Goal: Transaction & Acquisition: Book appointment/travel/reservation

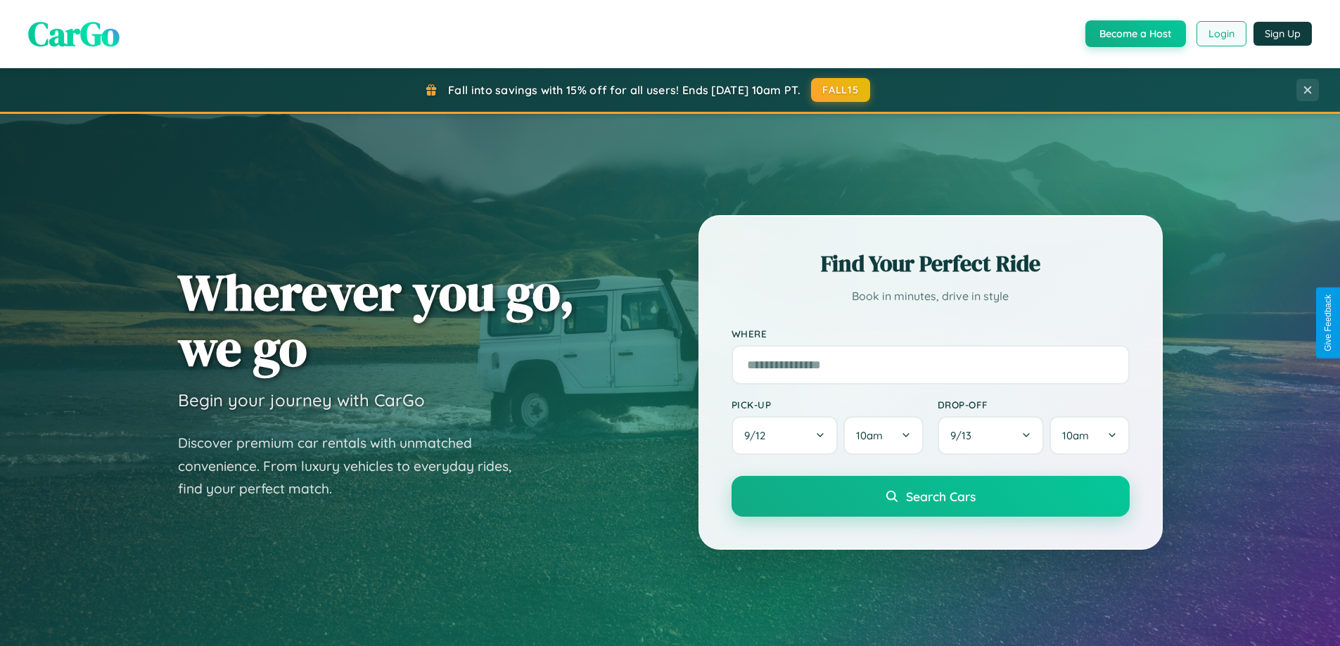
click at [1220, 34] on button "Login" at bounding box center [1221, 33] width 50 height 25
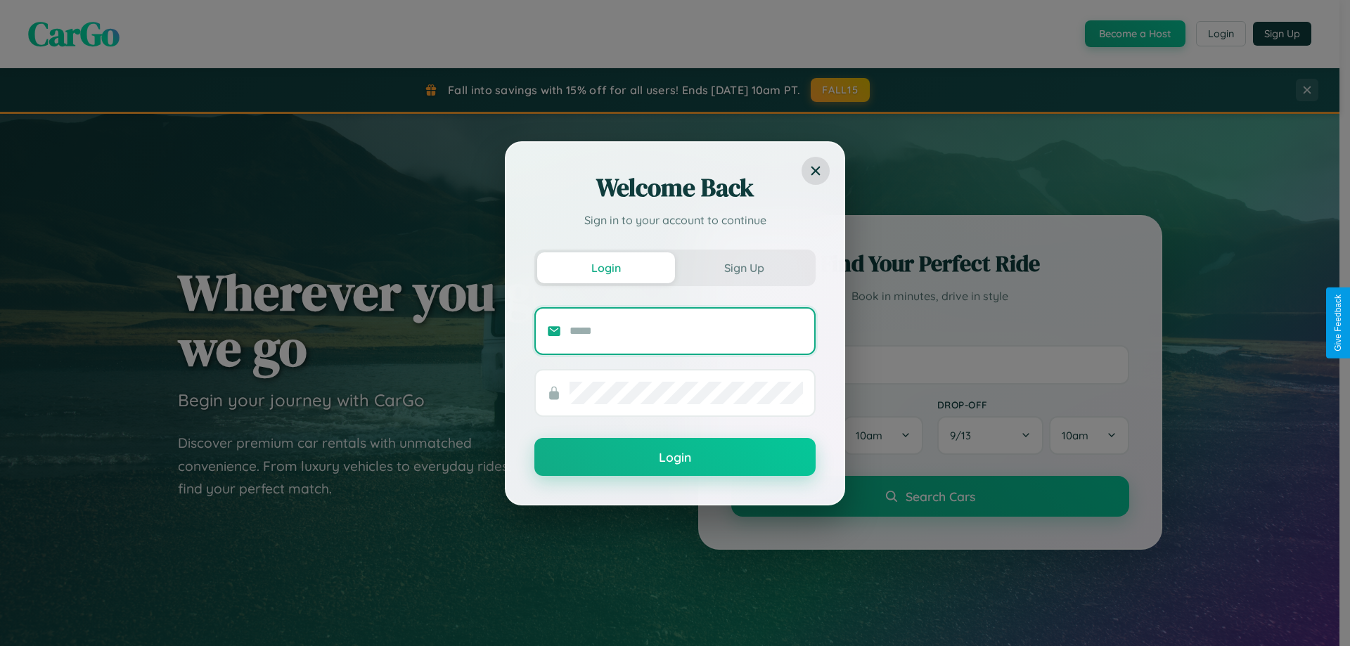
click at [686, 331] on input "text" at bounding box center [687, 331] width 234 height 23
type input "**********"
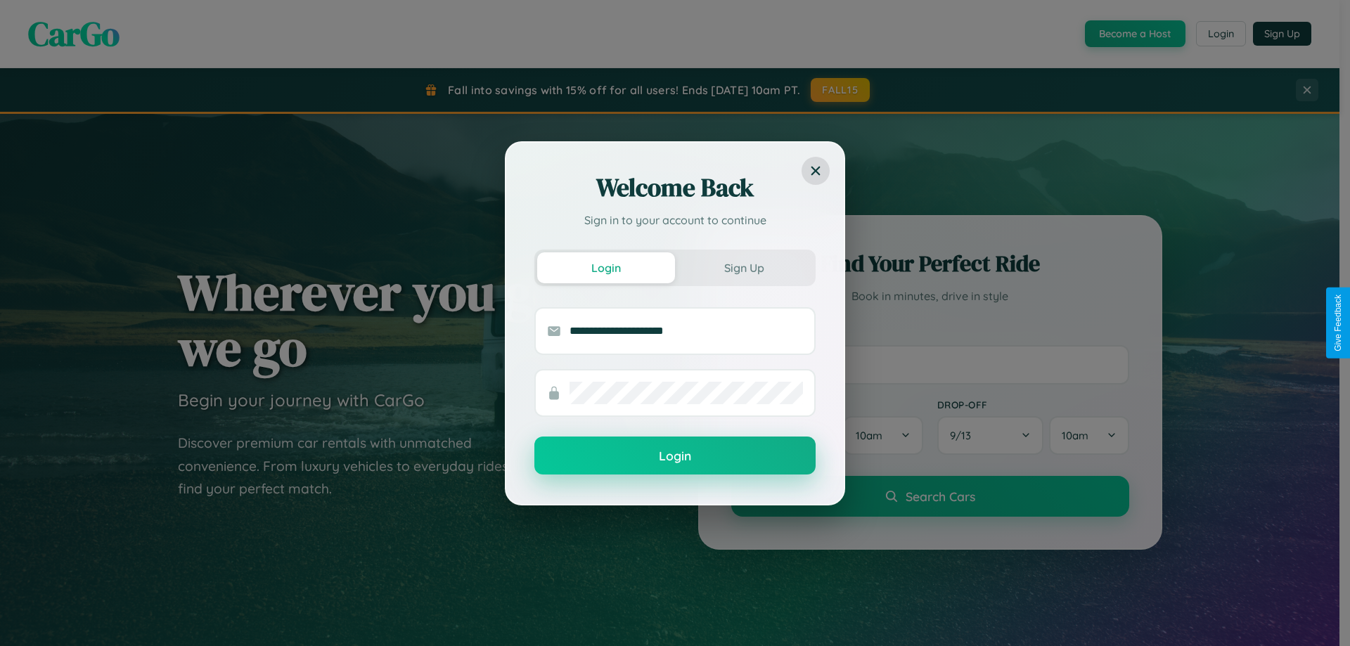
click at [675, 456] on button "Login" at bounding box center [675, 456] width 281 height 38
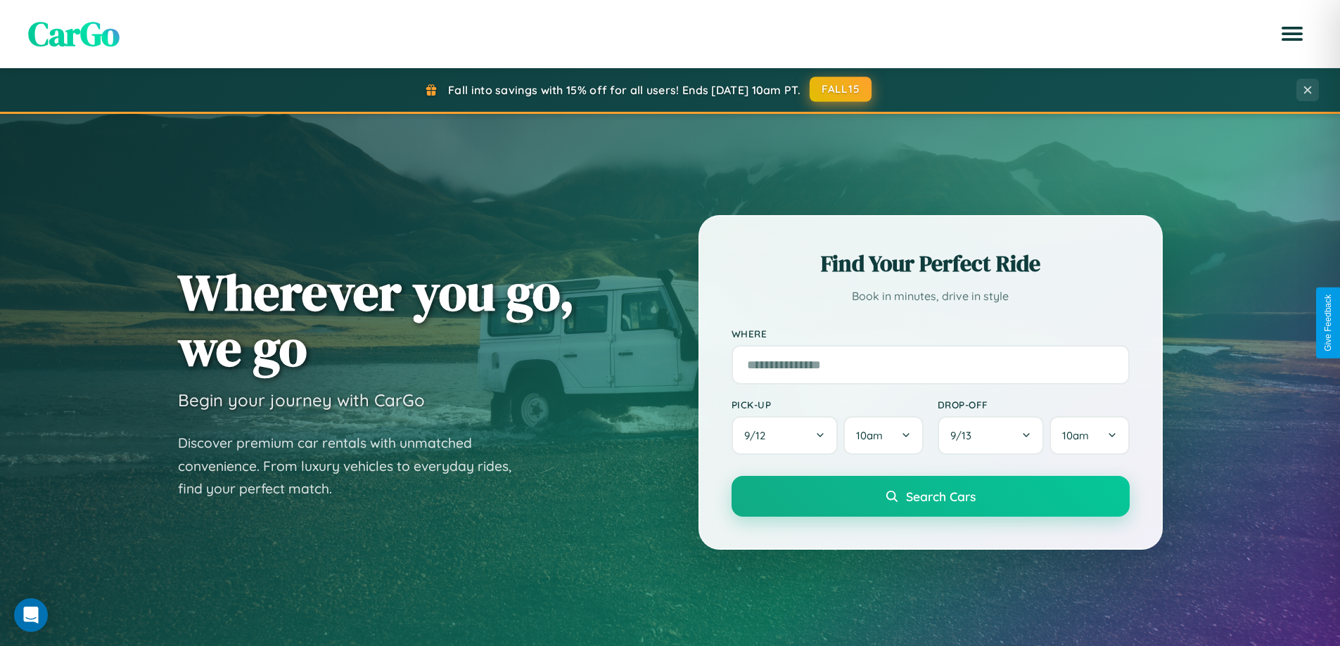
click at [841, 89] on button "FALL15" at bounding box center [841, 89] width 62 height 25
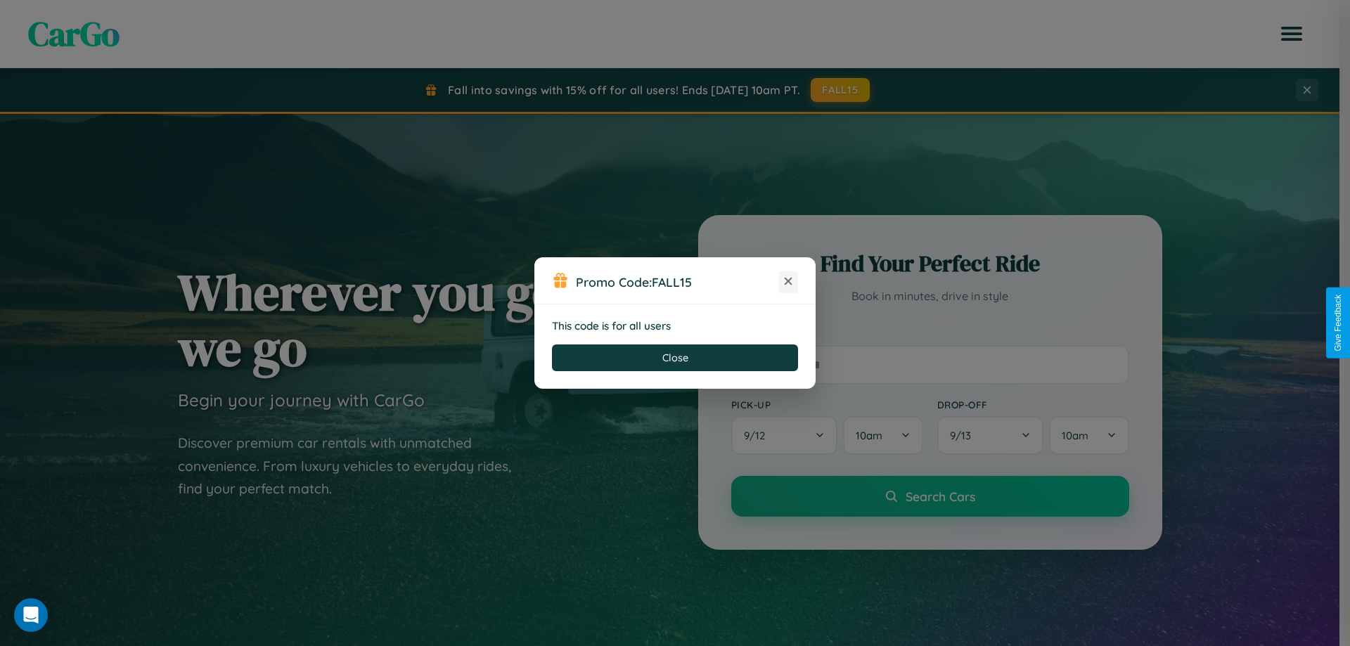
click at [788, 282] on icon at bounding box center [788, 281] width 14 height 14
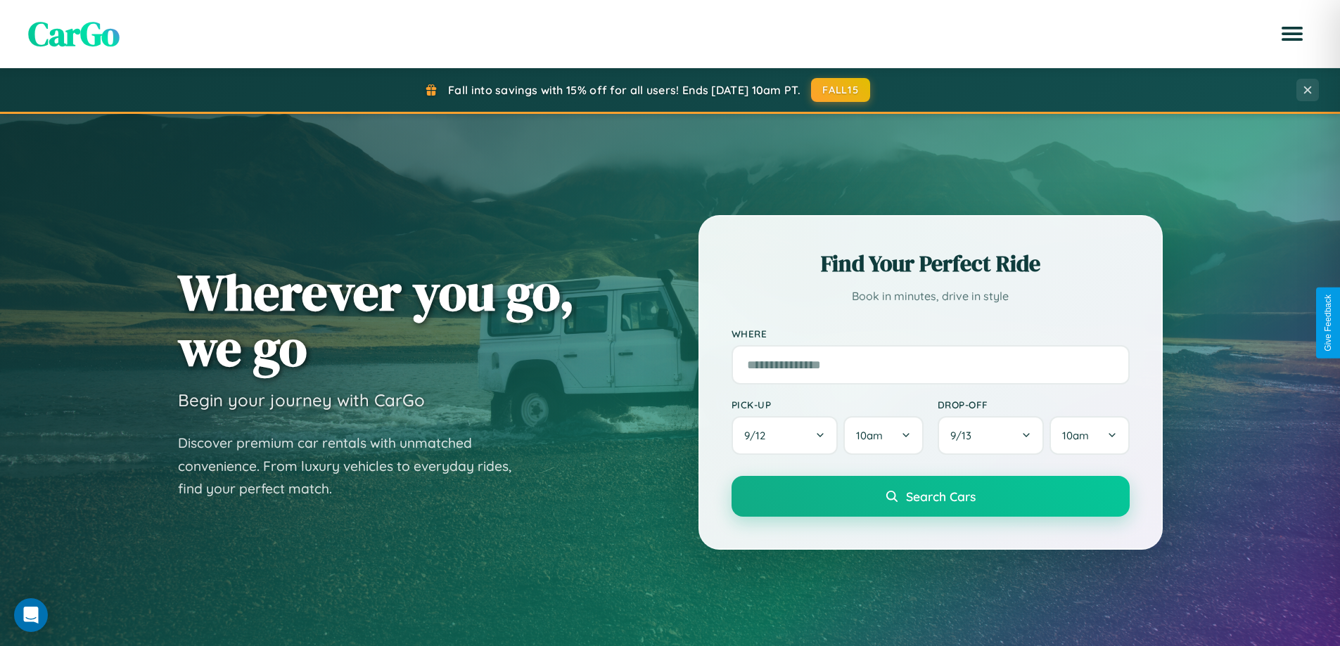
scroll to position [2707, 0]
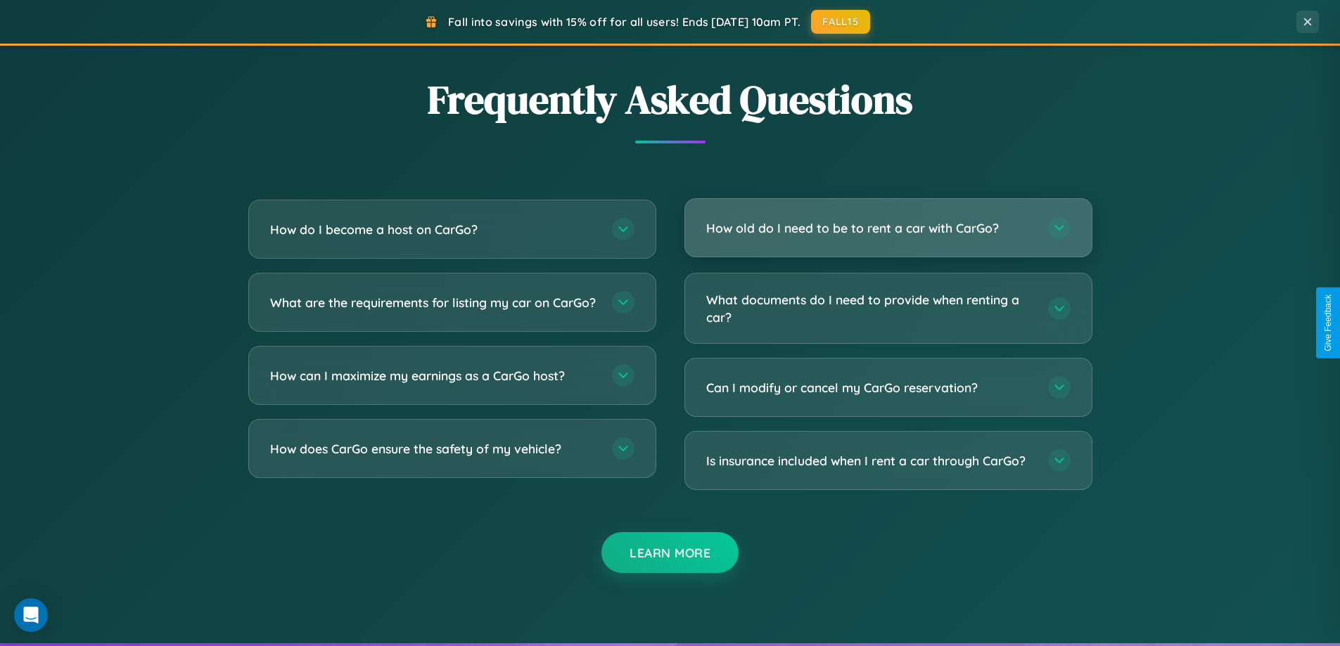
click at [888, 229] on h3 "How old do I need to be to rent a car with CarGo?" at bounding box center [870, 228] width 328 height 18
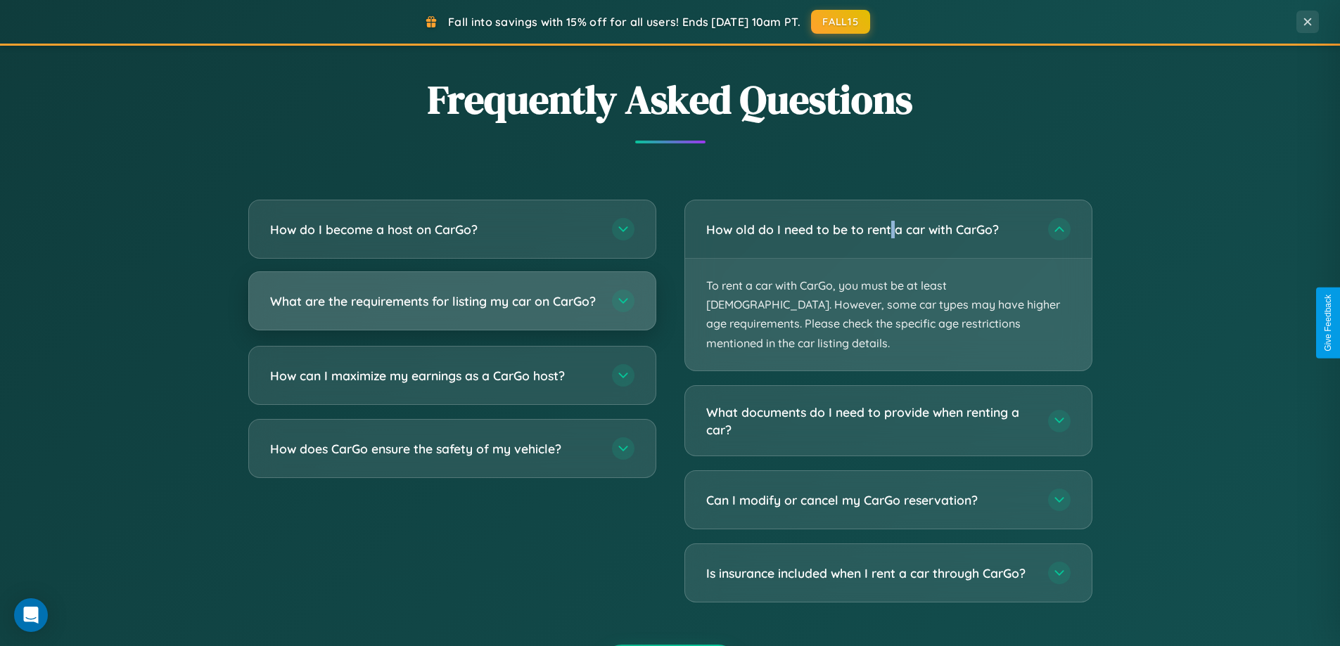
click at [452, 308] on h3 "What are the requirements for listing my car on CarGo?" at bounding box center [434, 302] width 328 height 18
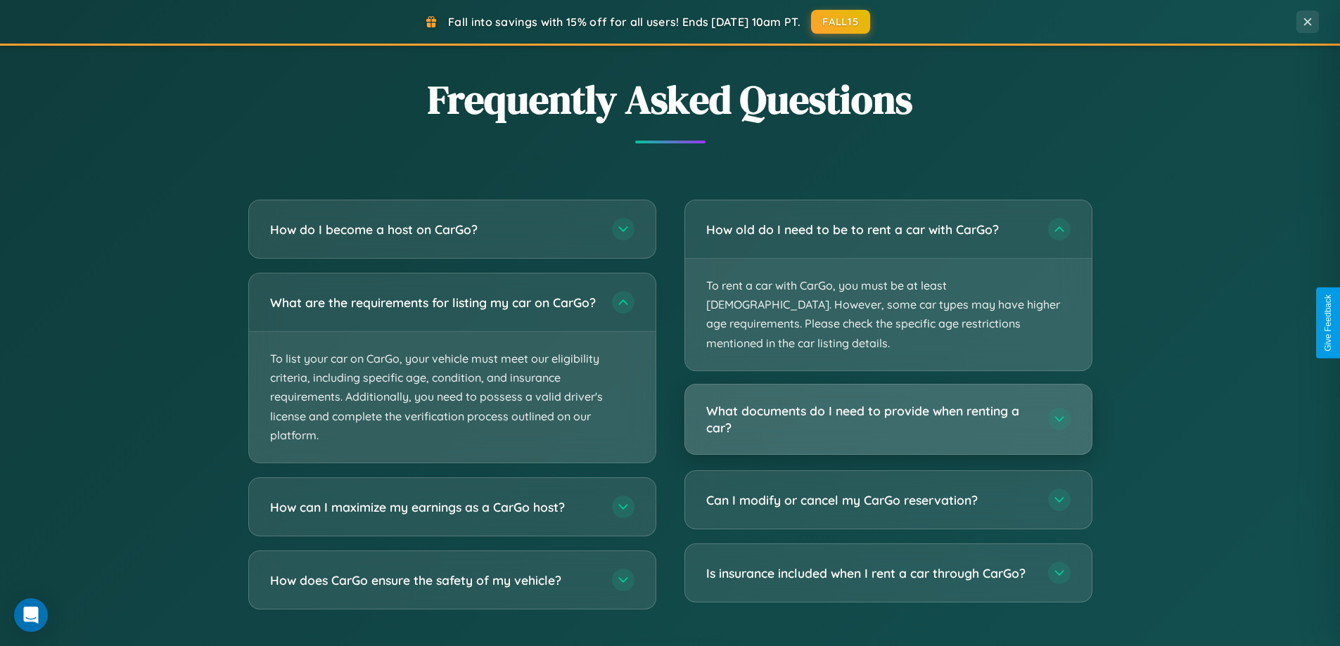
click at [888, 402] on h3 "What documents do I need to provide when renting a car?" at bounding box center [870, 419] width 328 height 34
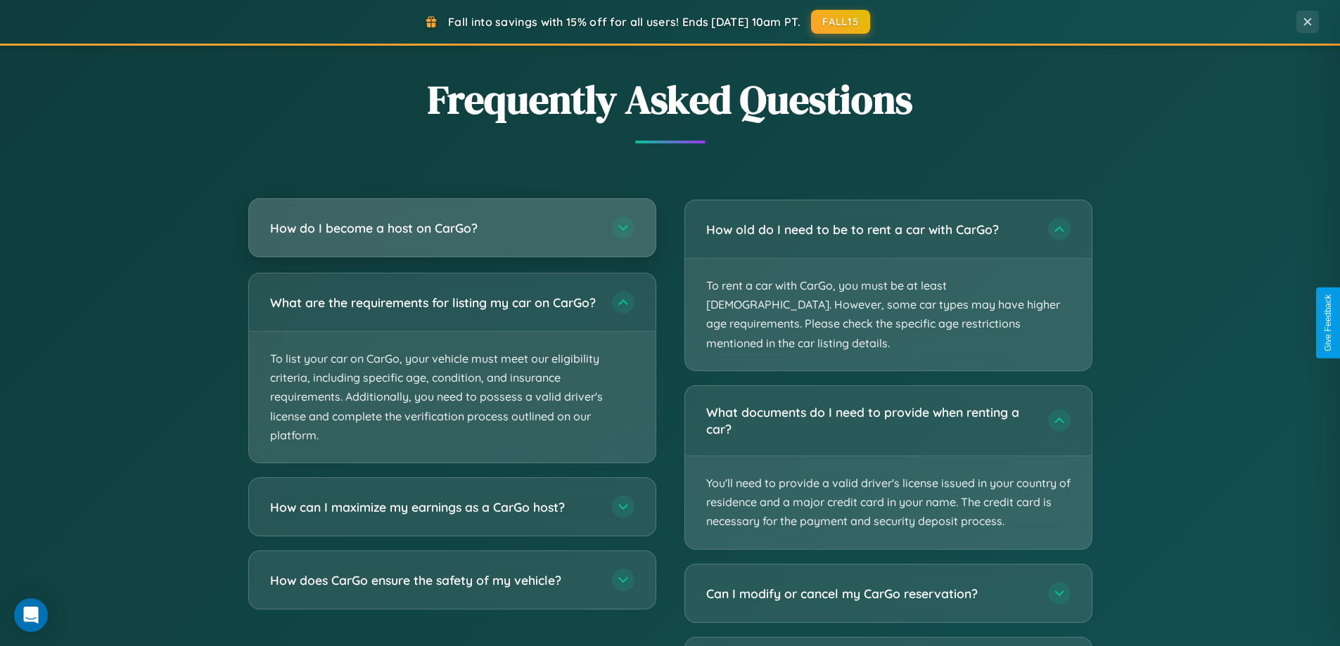
click at [452, 229] on h3 "How do I become a host on CarGo?" at bounding box center [434, 228] width 328 height 18
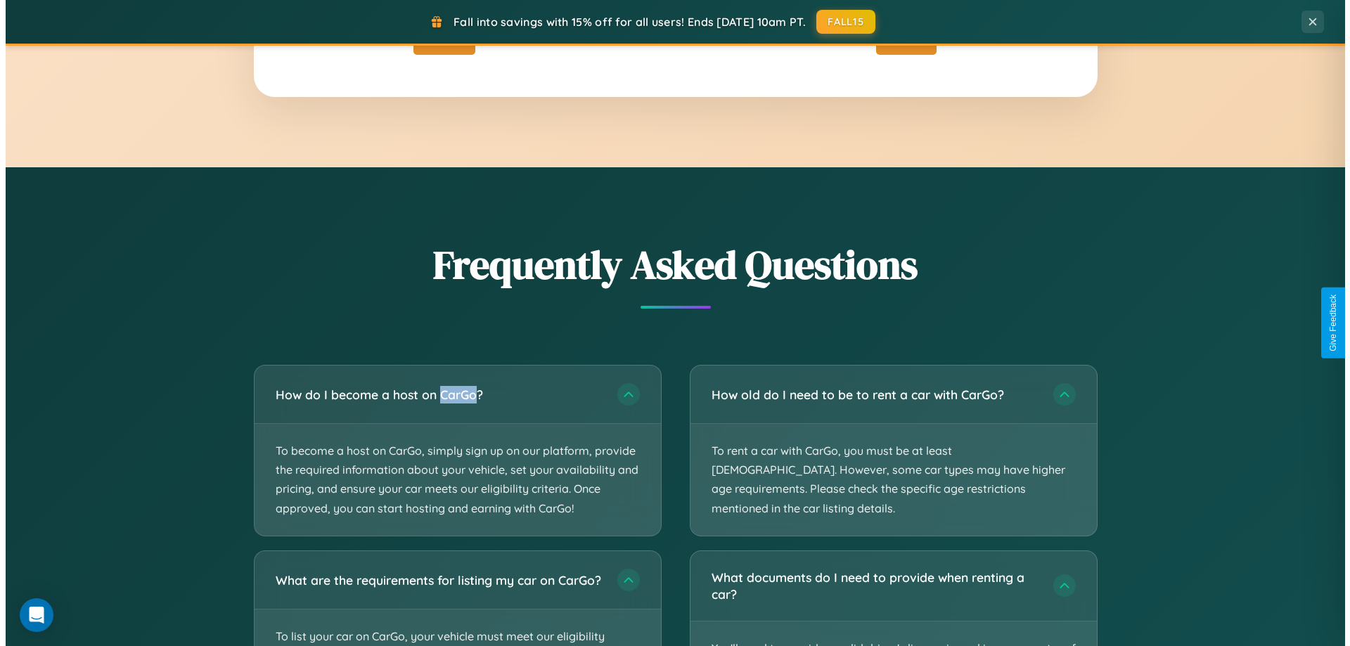
scroll to position [0, 0]
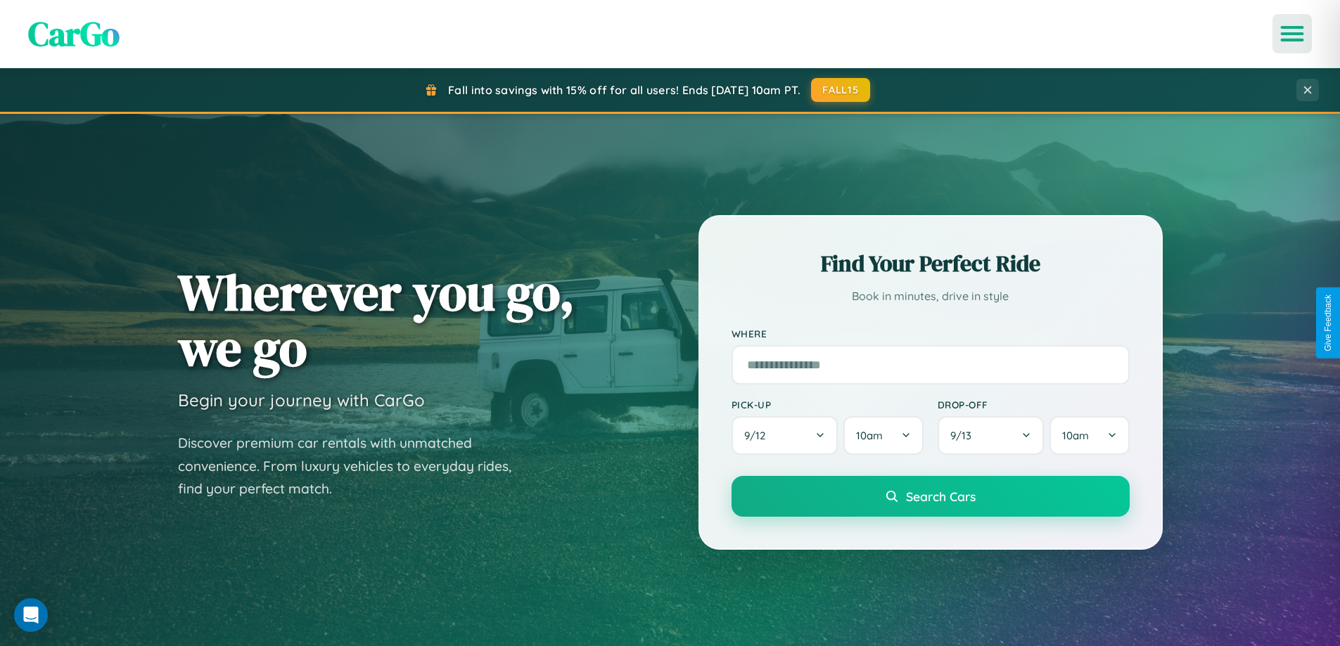
click at [1292, 34] on icon "Open menu" at bounding box center [1292, 33] width 20 height 13
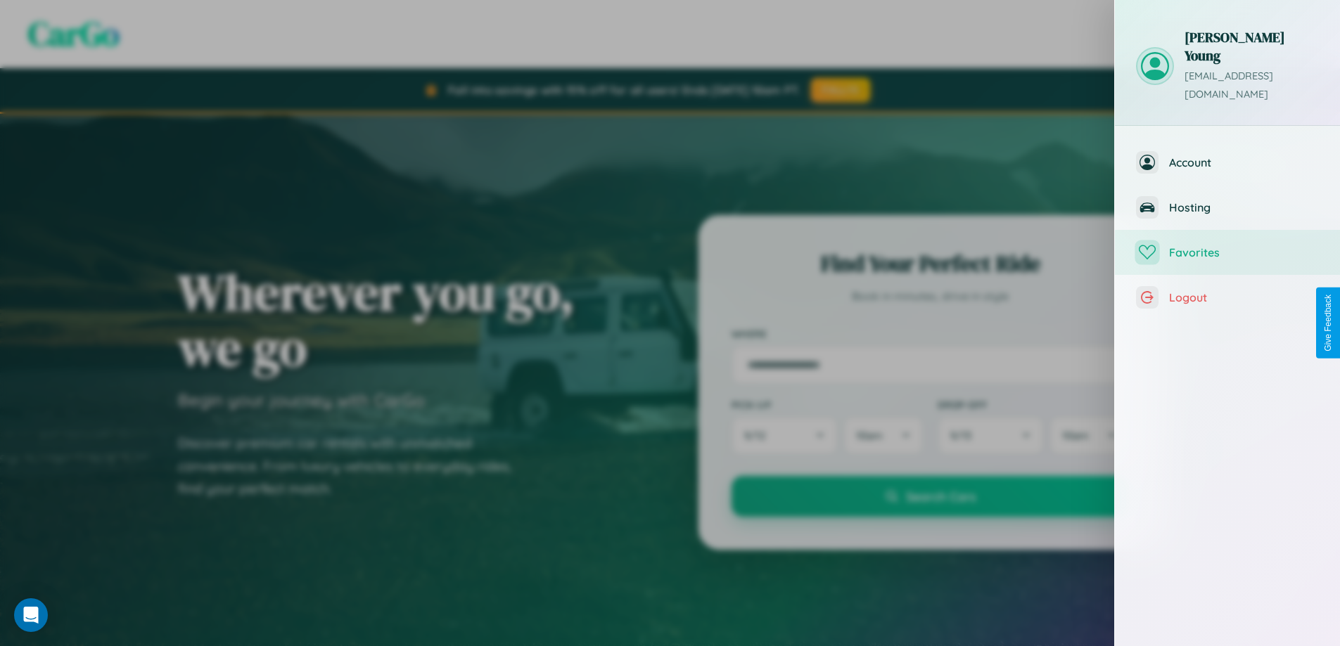
click at [1227, 245] on span "Favorites" at bounding box center [1244, 252] width 150 height 14
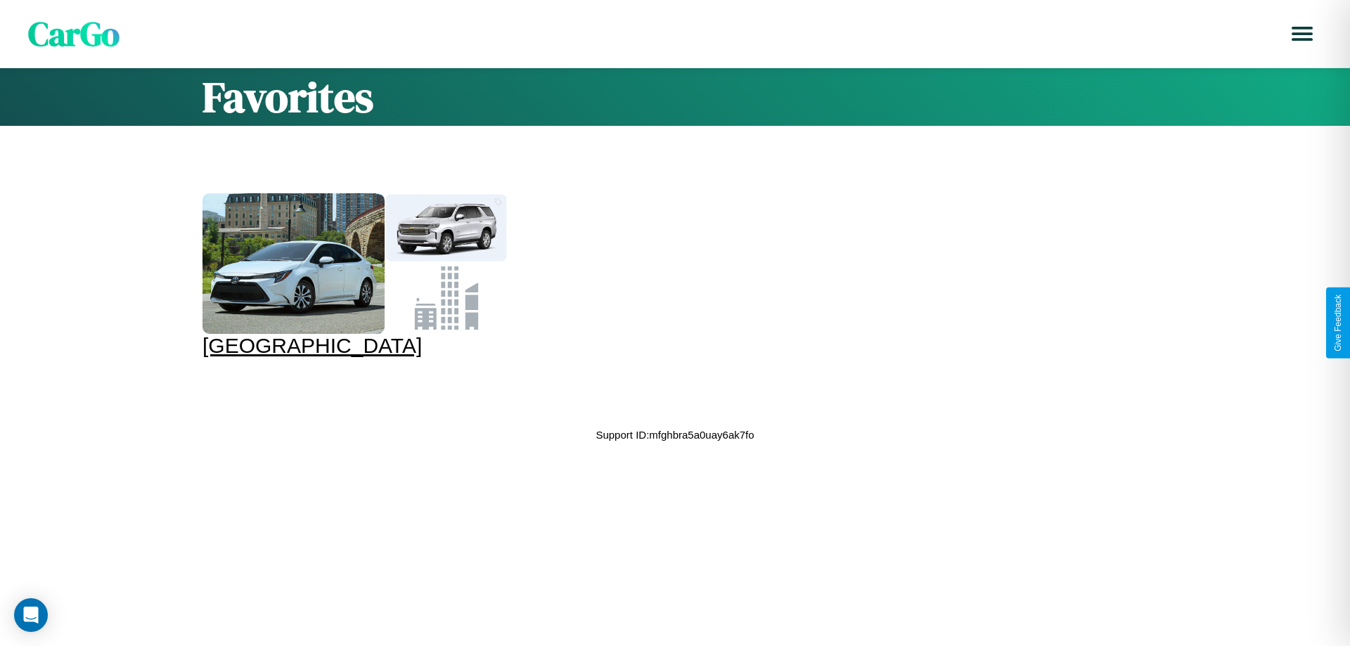
click at [344, 267] on div at bounding box center [294, 263] width 182 height 141
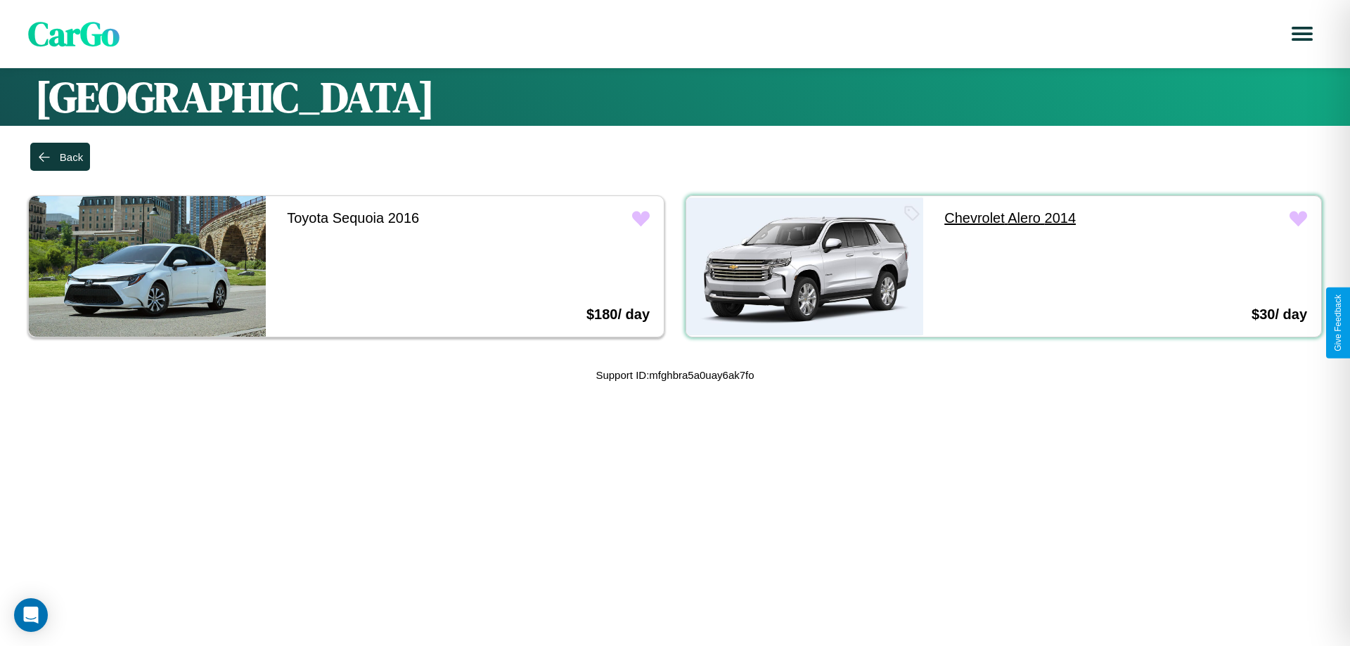
click at [1040, 218] on link "Chevrolet Alero 2014" at bounding box center [1049, 218] width 237 height 44
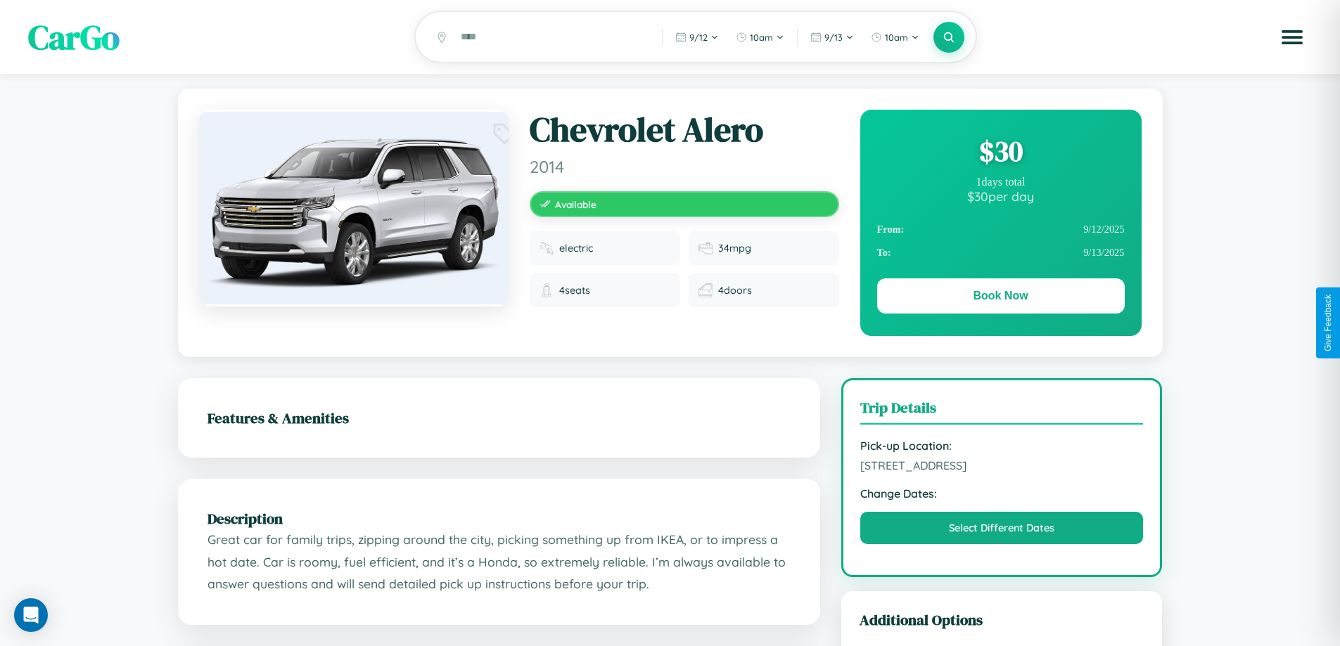
click at [1000, 153] on div "$ 30" at bounding box center [1001, 151] width 248 height 38
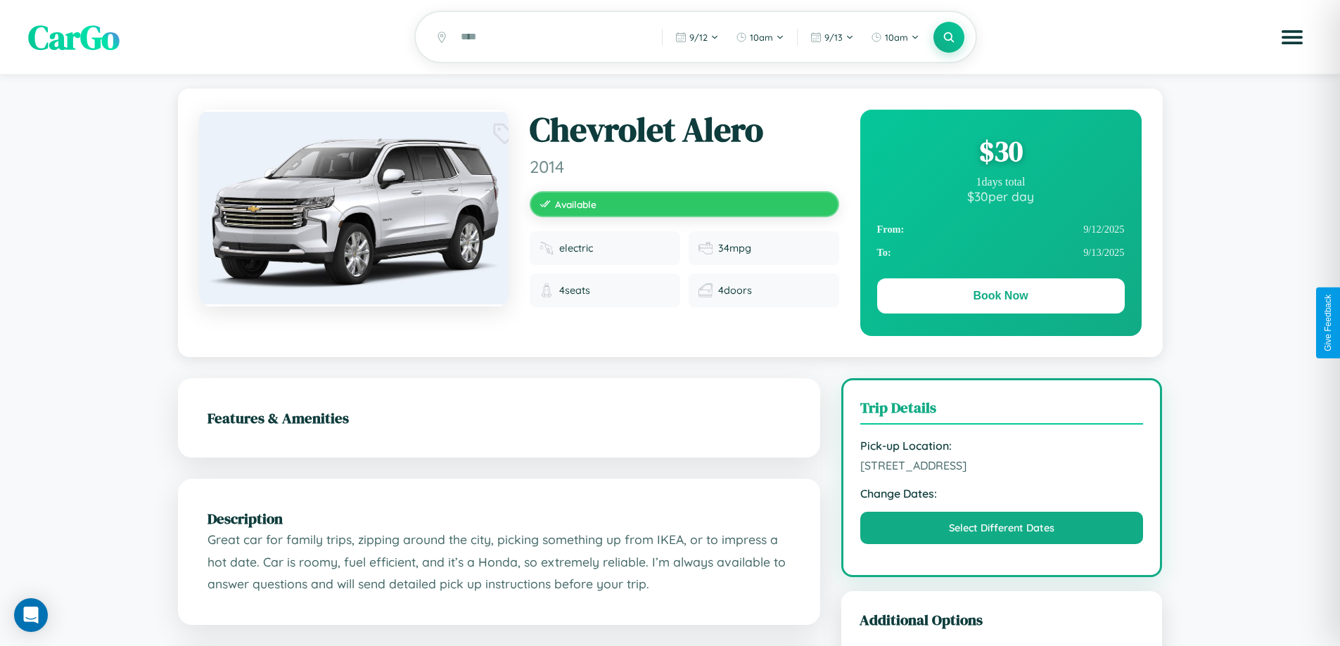
click at [1000, 153] on div "$ 30" at bounding box center [1001, 151] width 248 height 38
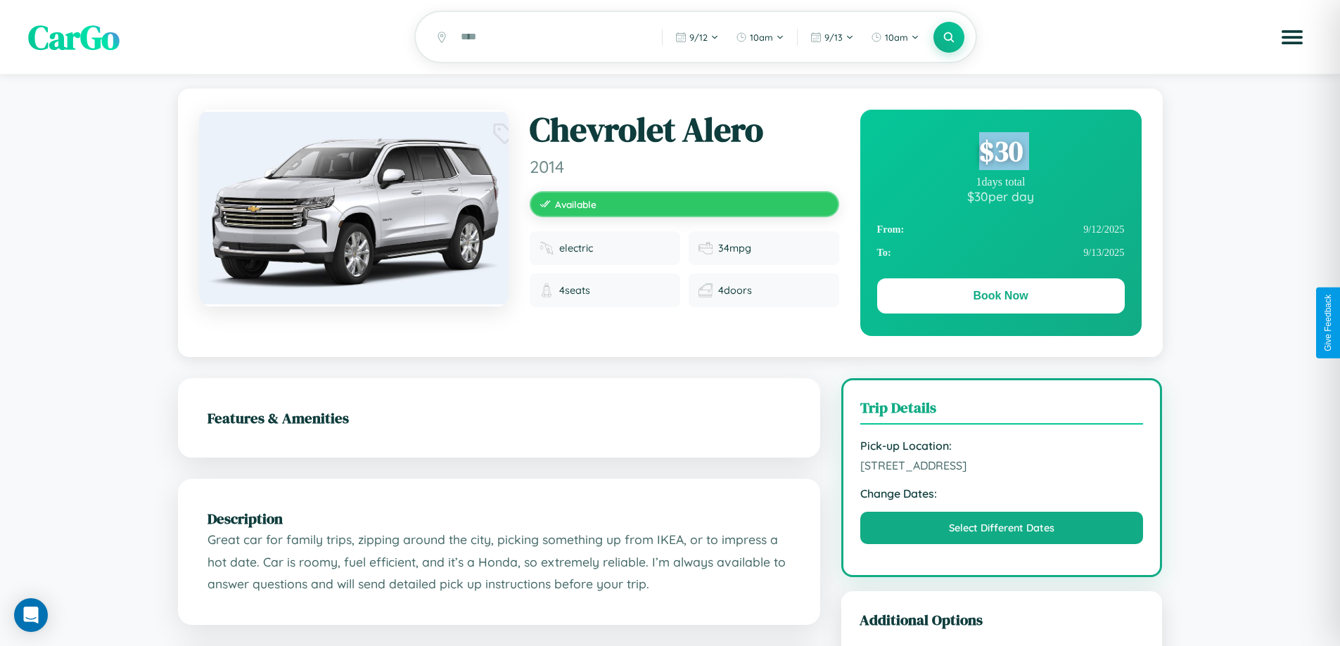
click at [1000, 153] on div "$ 30" at bounding box center [1001, 151] width 248 height 38
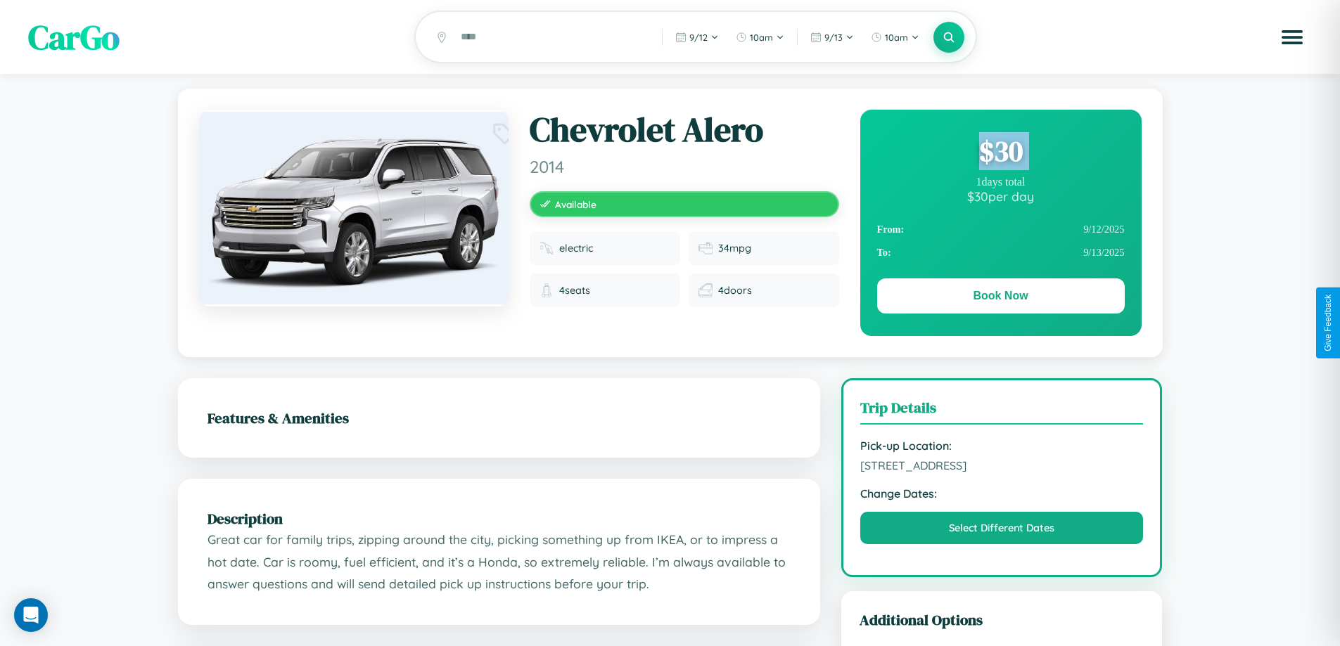
click at [1000, 153] on div "$ 30" at bounding box center [1001, 151] width 248 height 38
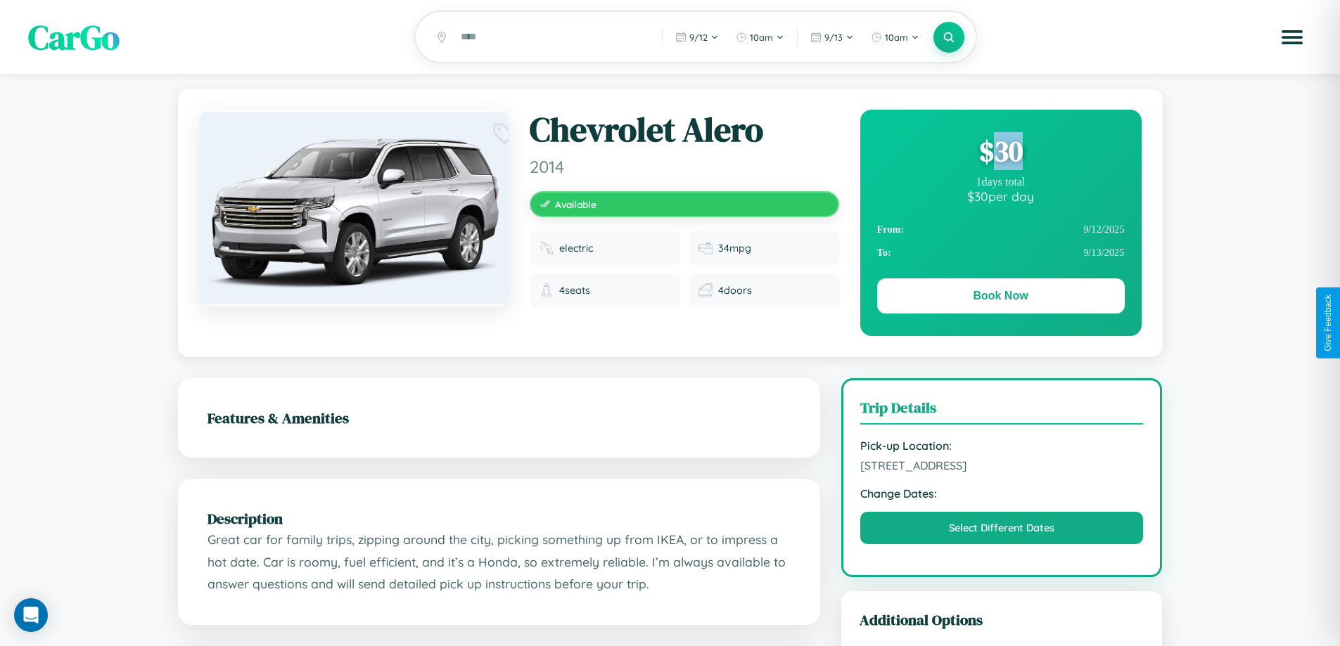
click at [1000, 153] on div "$ 30" at bounding box center [1001, 151] width 248 height 38
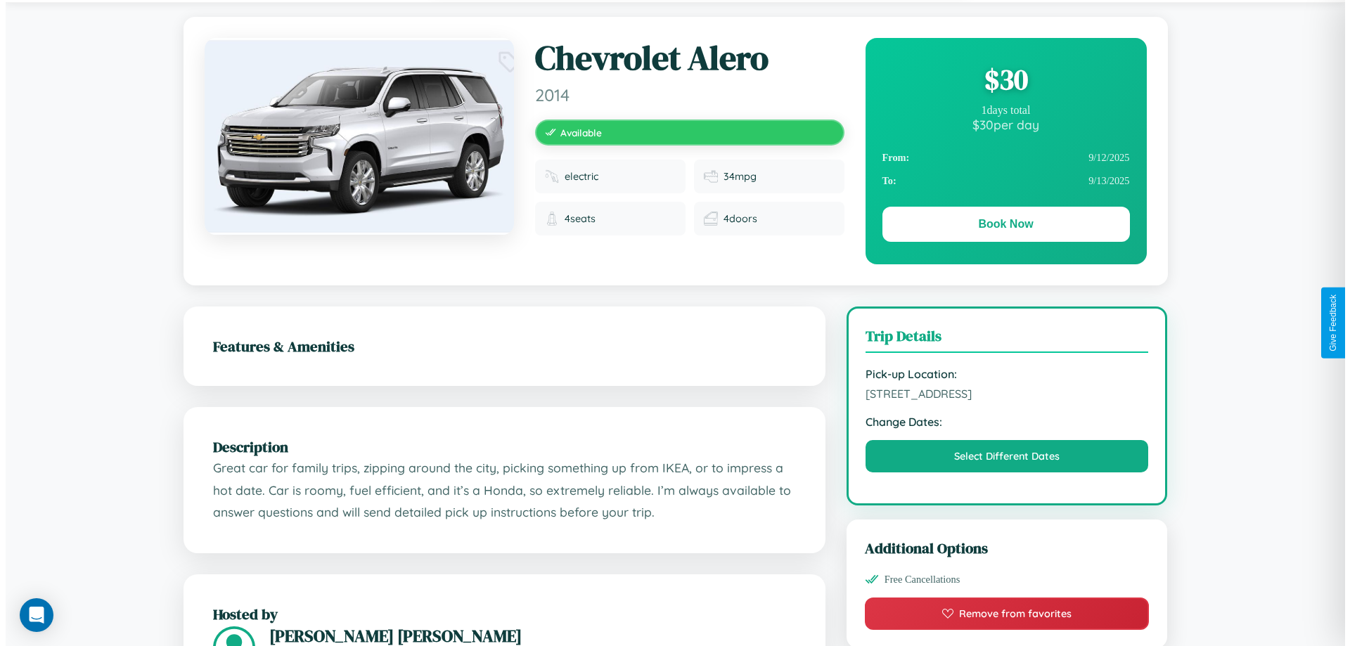
scroll to position [365, 0]
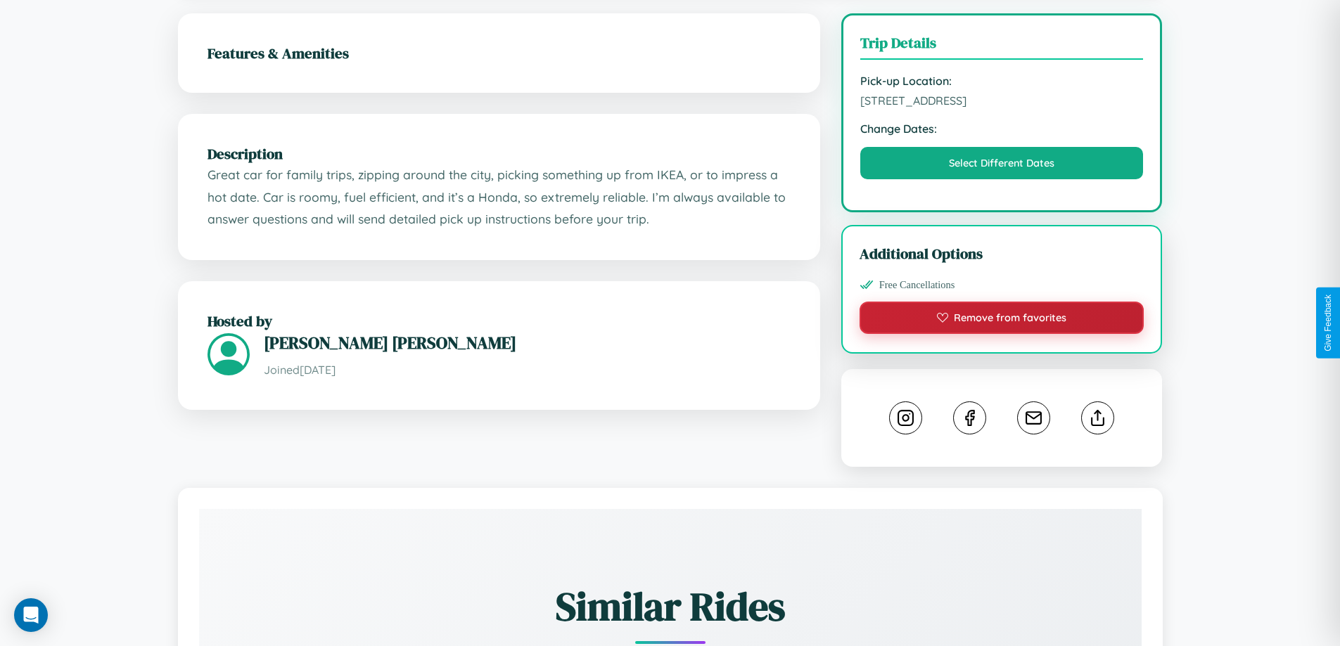
click at [1002, 320] on button "Remove from favorites" at bounding box center [1002, 318] width 285 height 32
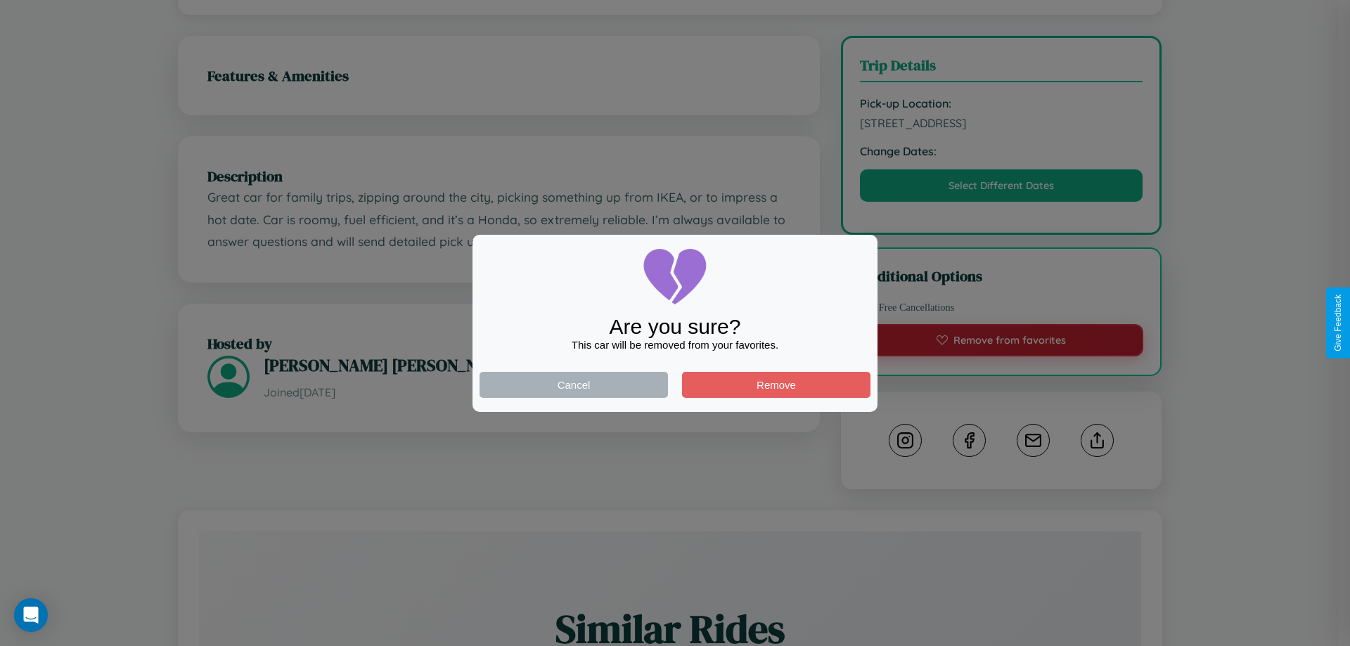
scroll to position [0, 0]
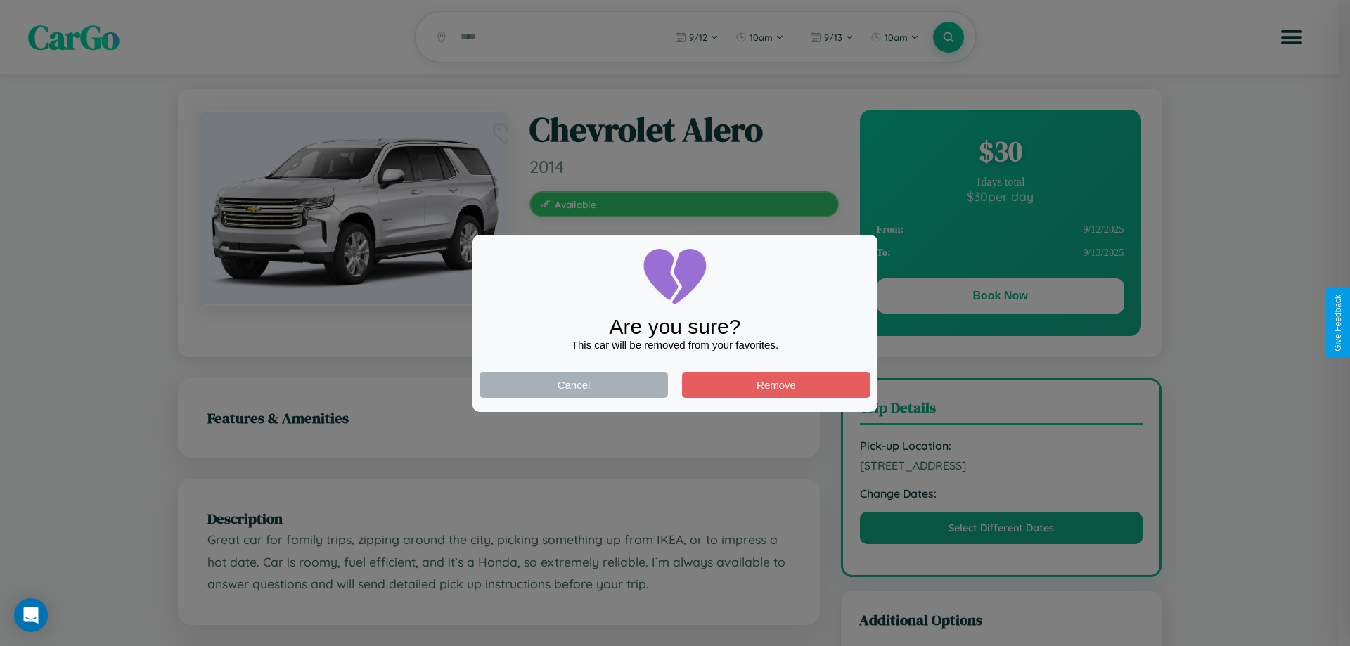
click at [1000, 298] on div at bounding box center [675, 323] width 1350 height 646
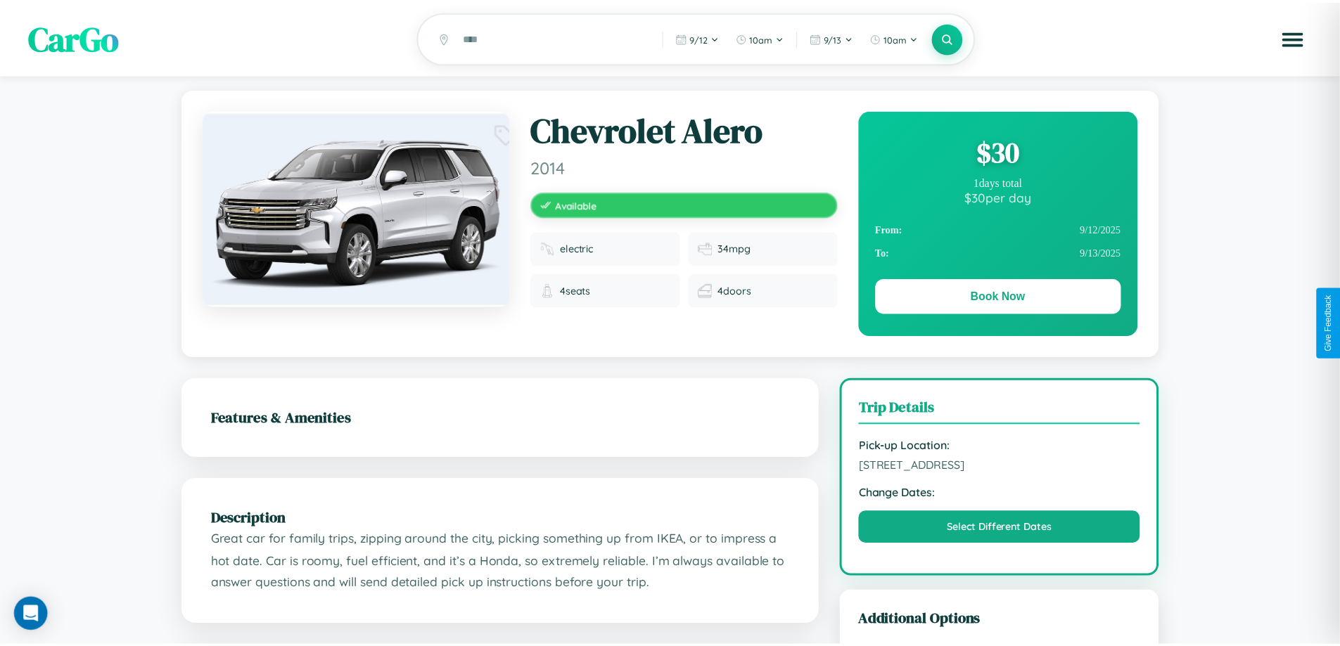
scroll to position [365, 0]
